Goal: Task Accomplishment & Management: Manage account settings

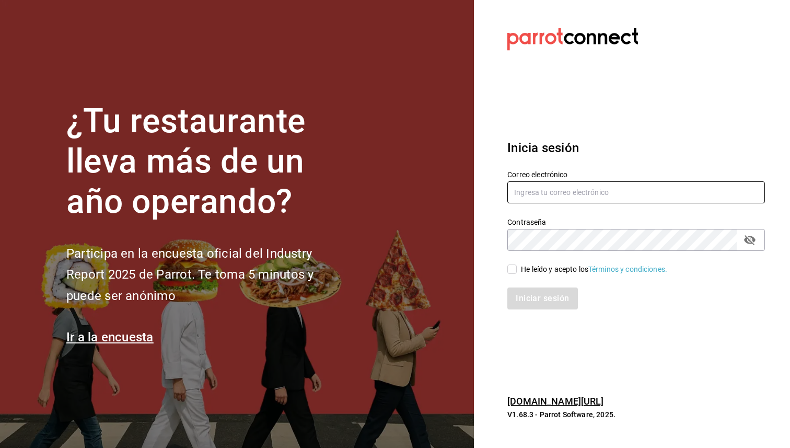
click at [559, 190] on input "text" at bounding box center [636, 192] width 258 height 22
type input "[PERSON_NAME][EMAIL_ADDRESS][DOMAIN_NAME]"
click at [750, 241] on icon "passwordField" at bounding box center [749, 240] width 11 height 10
click at [511, 268] on input "He leído y acepto los Términos y condiciones." at bounding box center [511, 268] width 9 height 9
checkbox input "true"
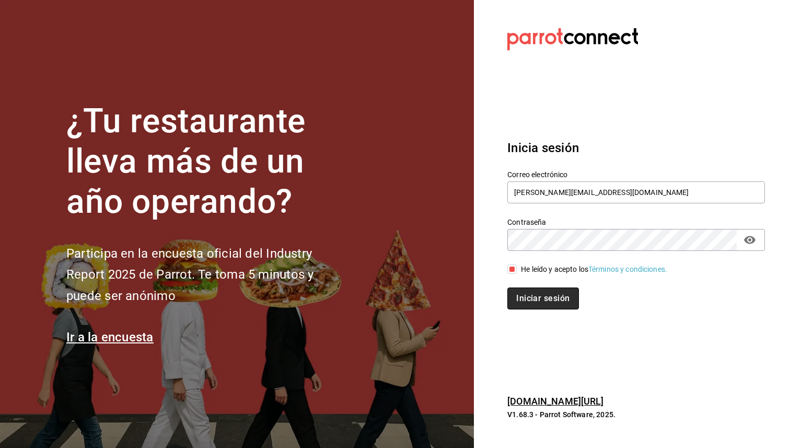
click at [522, 299] on button "Iniciar sesión" at bounding box center [542, 298] width 71 height 22
